Goal: Task Accomplishment & Management: Manage account settings

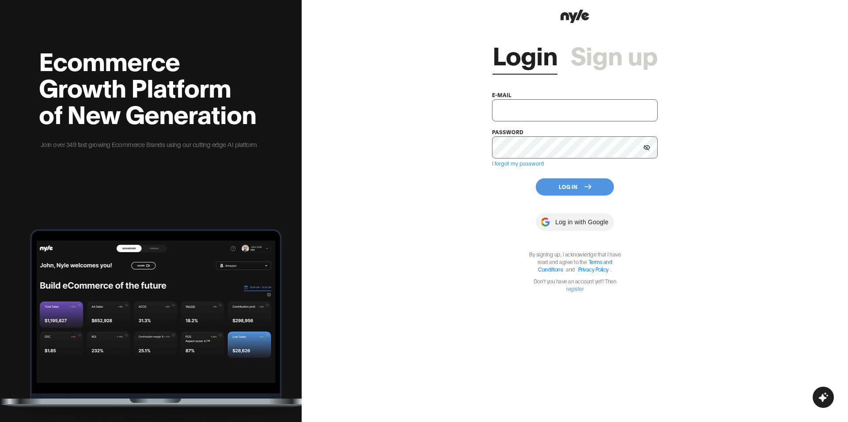
type input "[EMAIL_ADDRESS][PERSON_NAME]"
click at [581, 188] on button "Log In" at bounding box center [575, 186] width 78 height 17
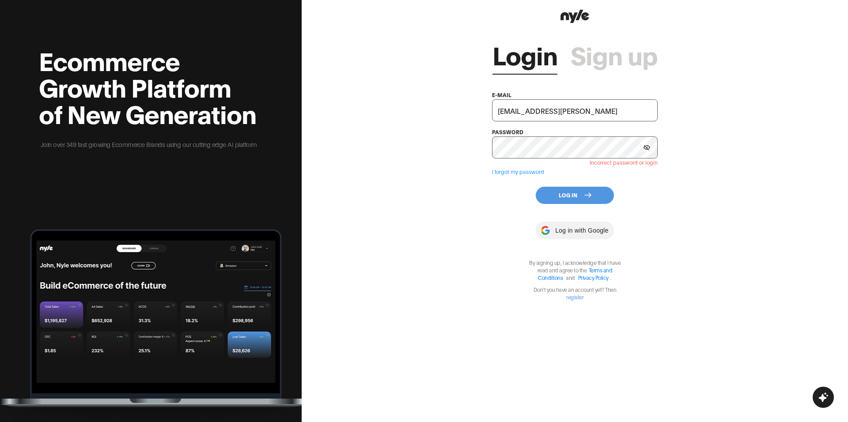
drag, startPoint x: 462, startPoint y: 207, endPoint x: 483, endPoint y: 199, distance: 22.2
click at [462, 207] on div "Login Sign up e-mail [EMAIL_ADDRESS][PERSON_NAME] password Incorrect password o…" at bounding box center [575, 211] width 546 height 422
click at [588, 199] on button "Log In" at bounding box center [575, 195] width 78 height 17
